Goal: Transaction & Acquisition: Purchase product/service

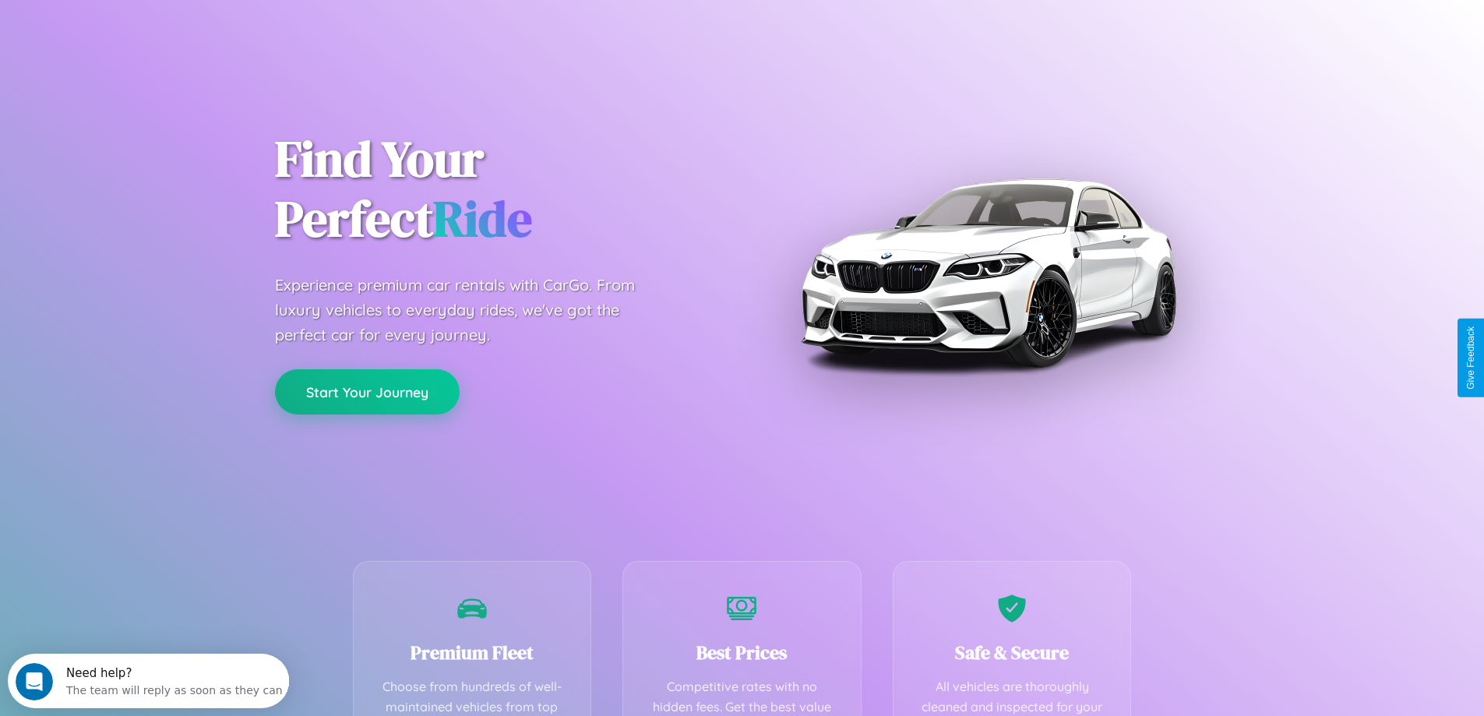
click at [367, 392] on button "Start Your Journey" at bounding box center [367, 391] width 185 height 45
click at [367, 391] on button "Start Your Journey" at bounding box center [367, 391] width 185 height 45
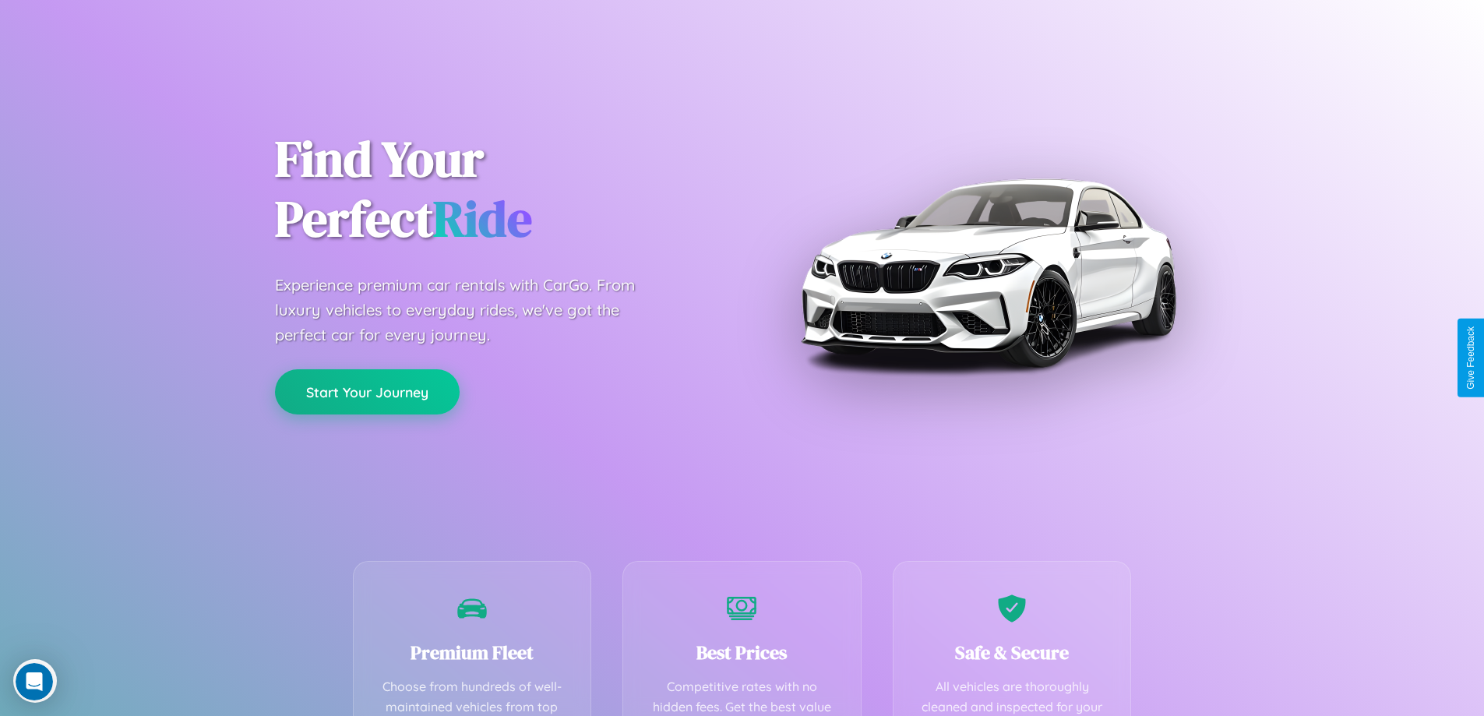
click at [367, 391] on button "Start Your Journey" at bounding box center [367, 391] width 185 height 45
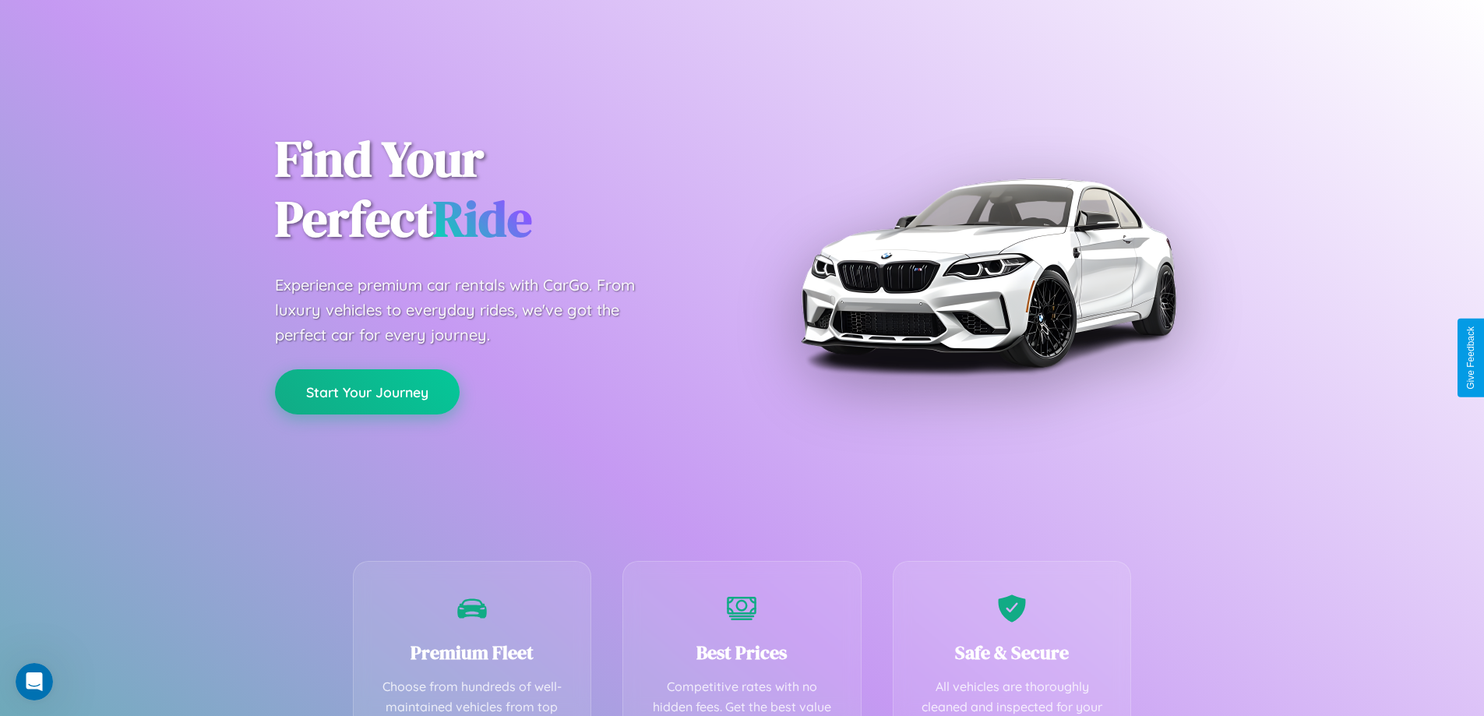
click at [367, 391] on button "Start Your Journey" at bounding box center [367, 391] width 185 height 45
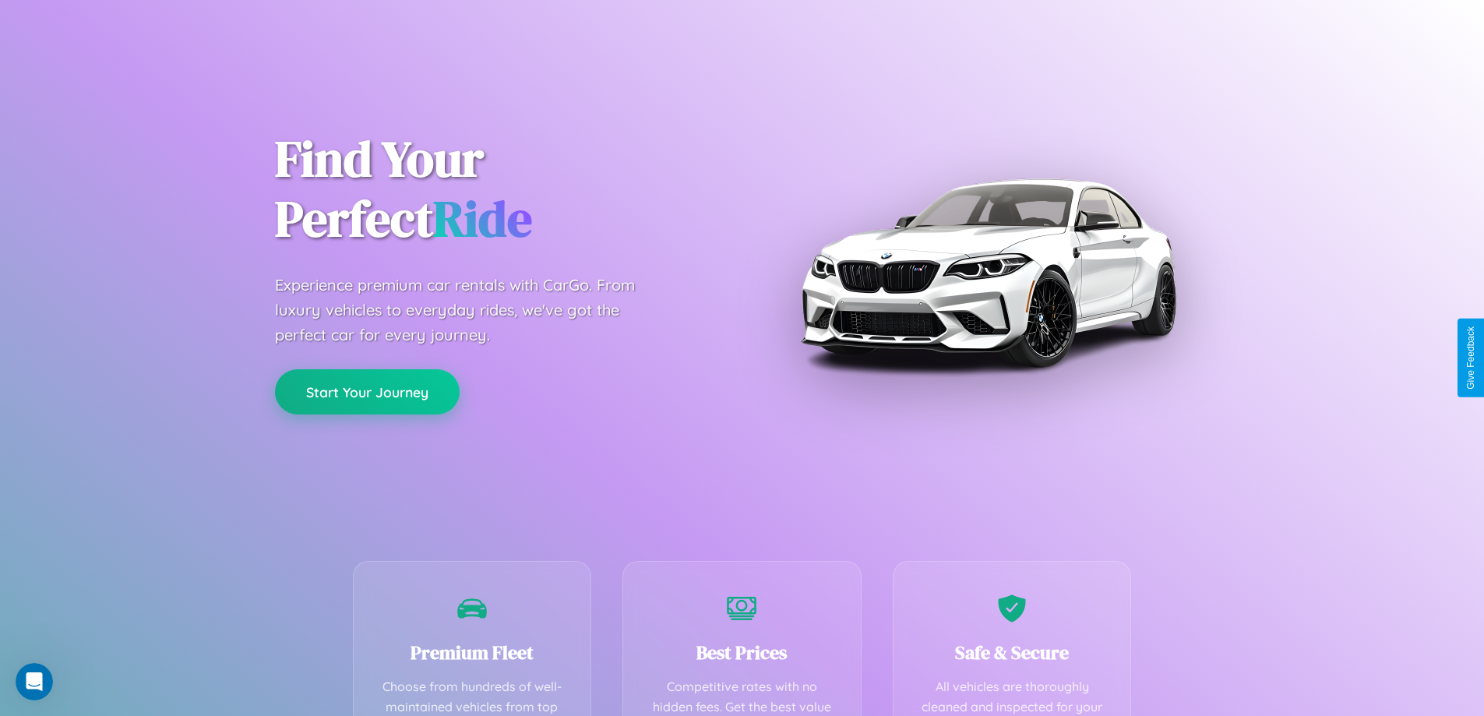
click at [367, 391] on button "Start Your Journey" at bounding box center [367, 391] width 185 height 45
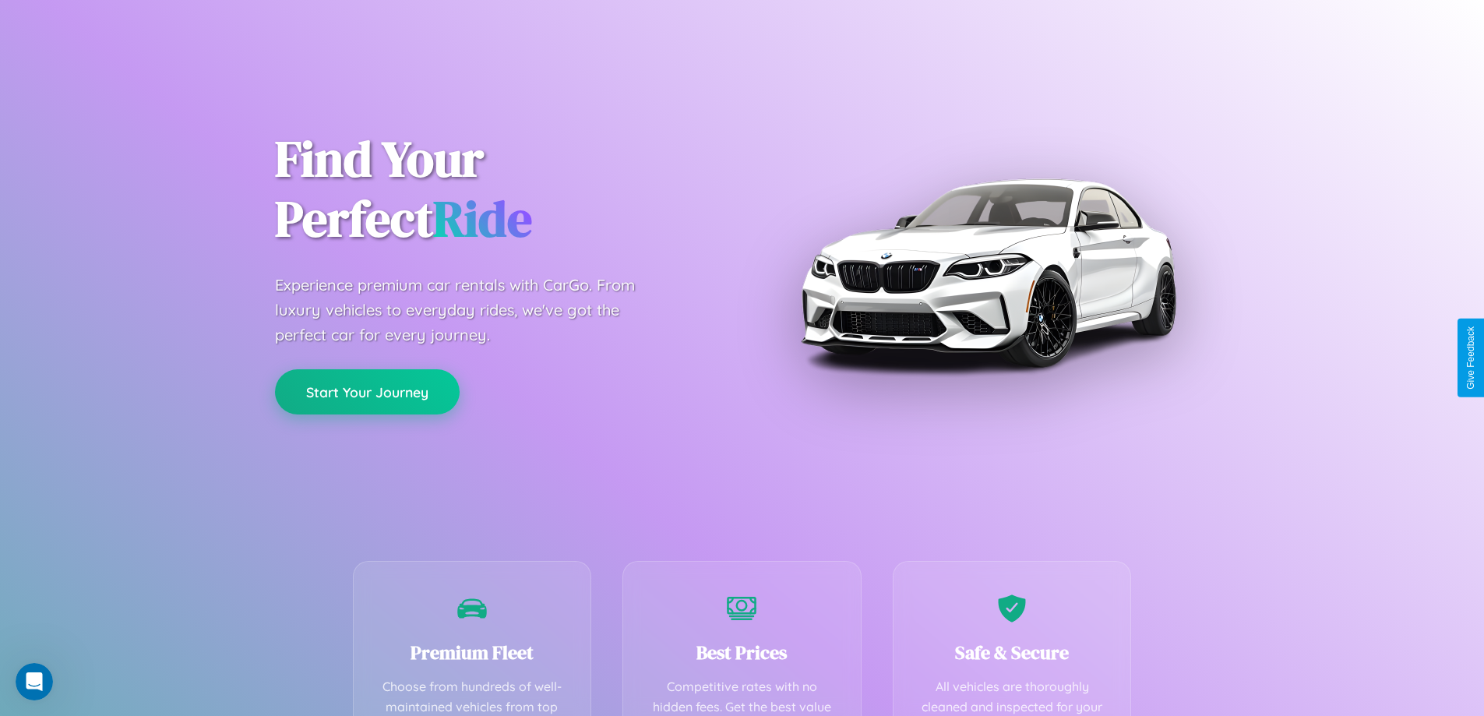
click at [367, 391] on button "Start Your Journey" at bounding box center [367, 391] width 185 height 45
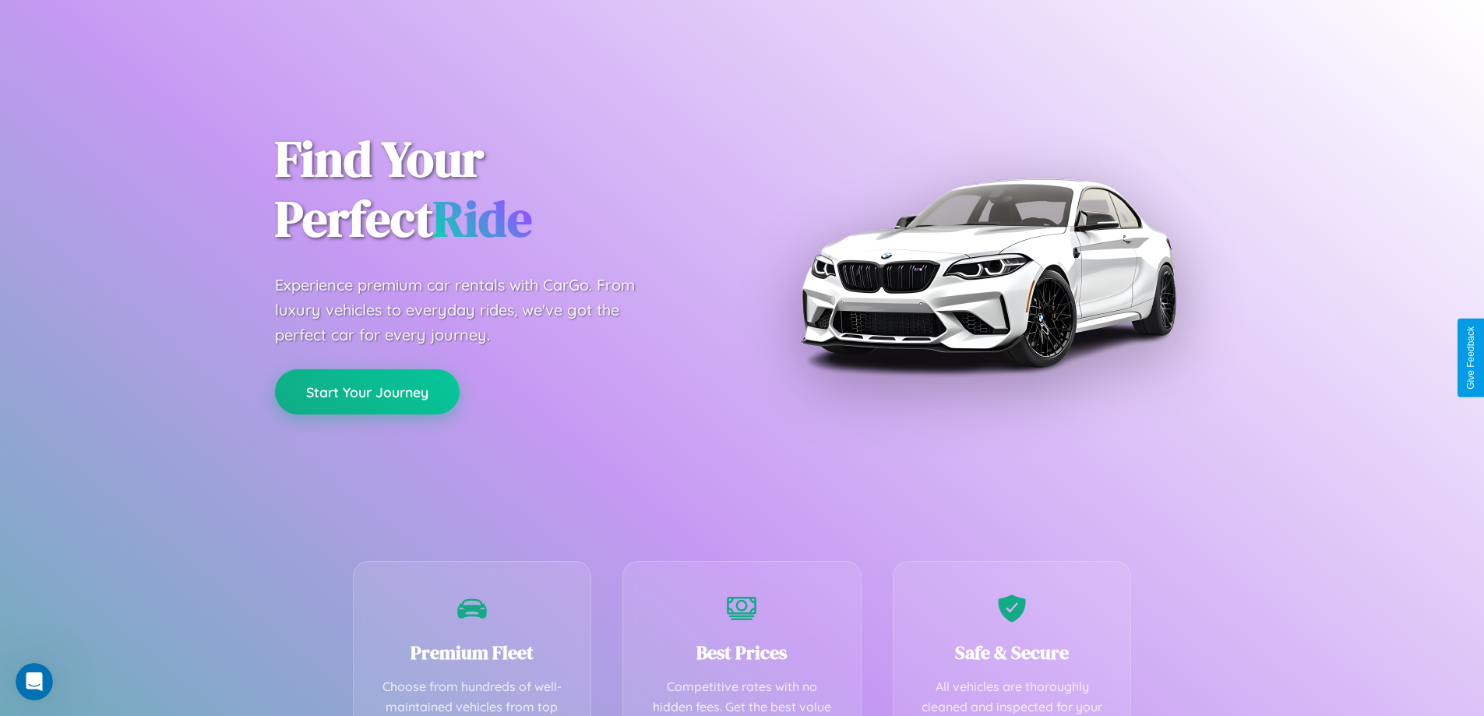
click at [367, 391] on button "Start Your Journey" at bounding box center [367, 391] width 185 height 45
